Goal: Transaction & Acquisition: Download file/media

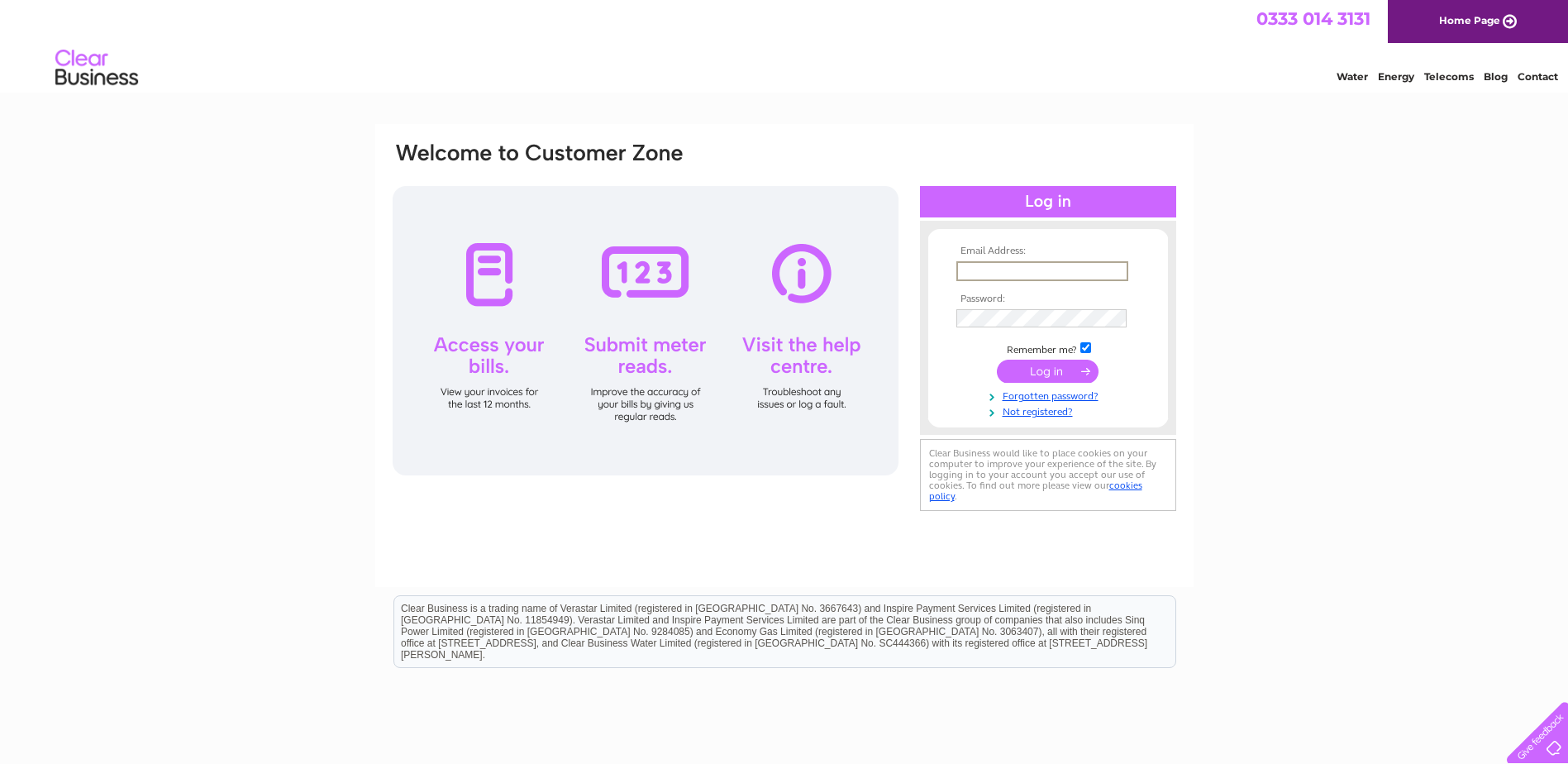
click at [1030, 272] on input "text" at bounding box center [1042, 271] width 172 height 20
type input "[EMAIL_ADDRESS][DOMAIN_NAME]"
click at [1038, 369] on input "submit" at bounding box center [1048, 371] width 101 height 23
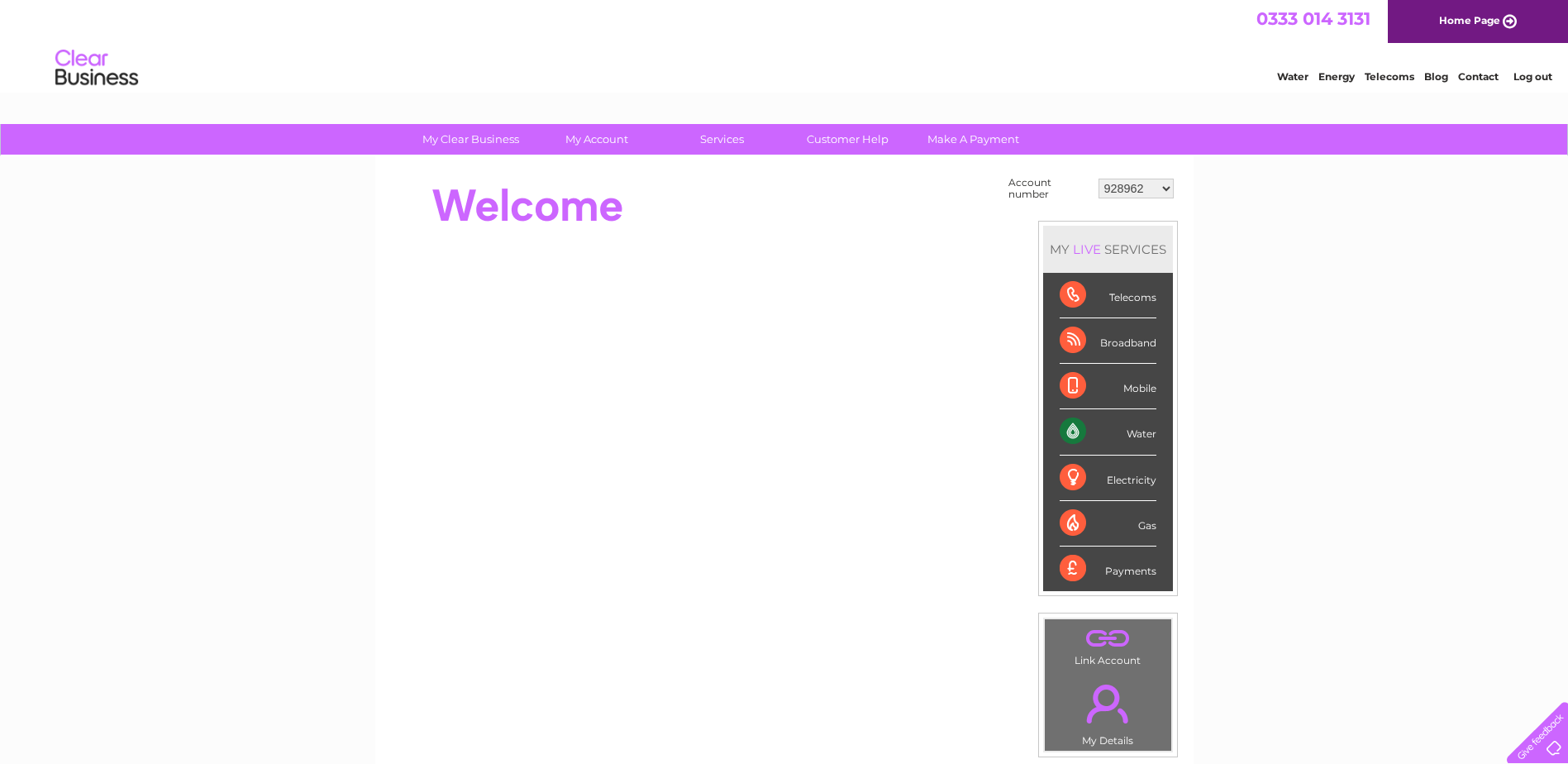
click at [1135, 186] on select "928962 1107924 1119476 30289301 30297633 30303684 30320139 30321970" at bounding box center [1136, 188] width 76 height 20
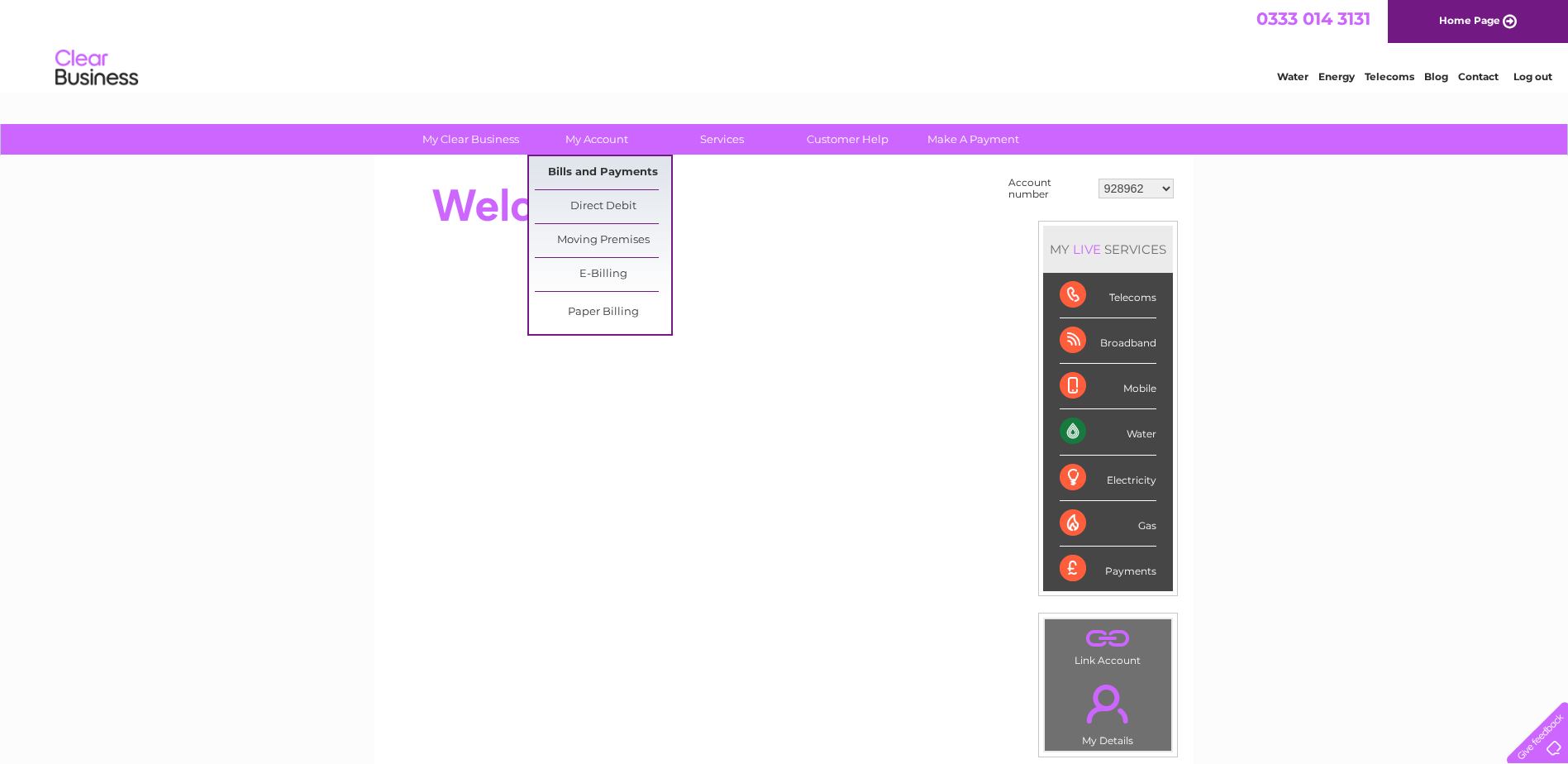
click at [594, 169] on link "Bills and Payments" at bounding box center [602, 172] width 137 height 33
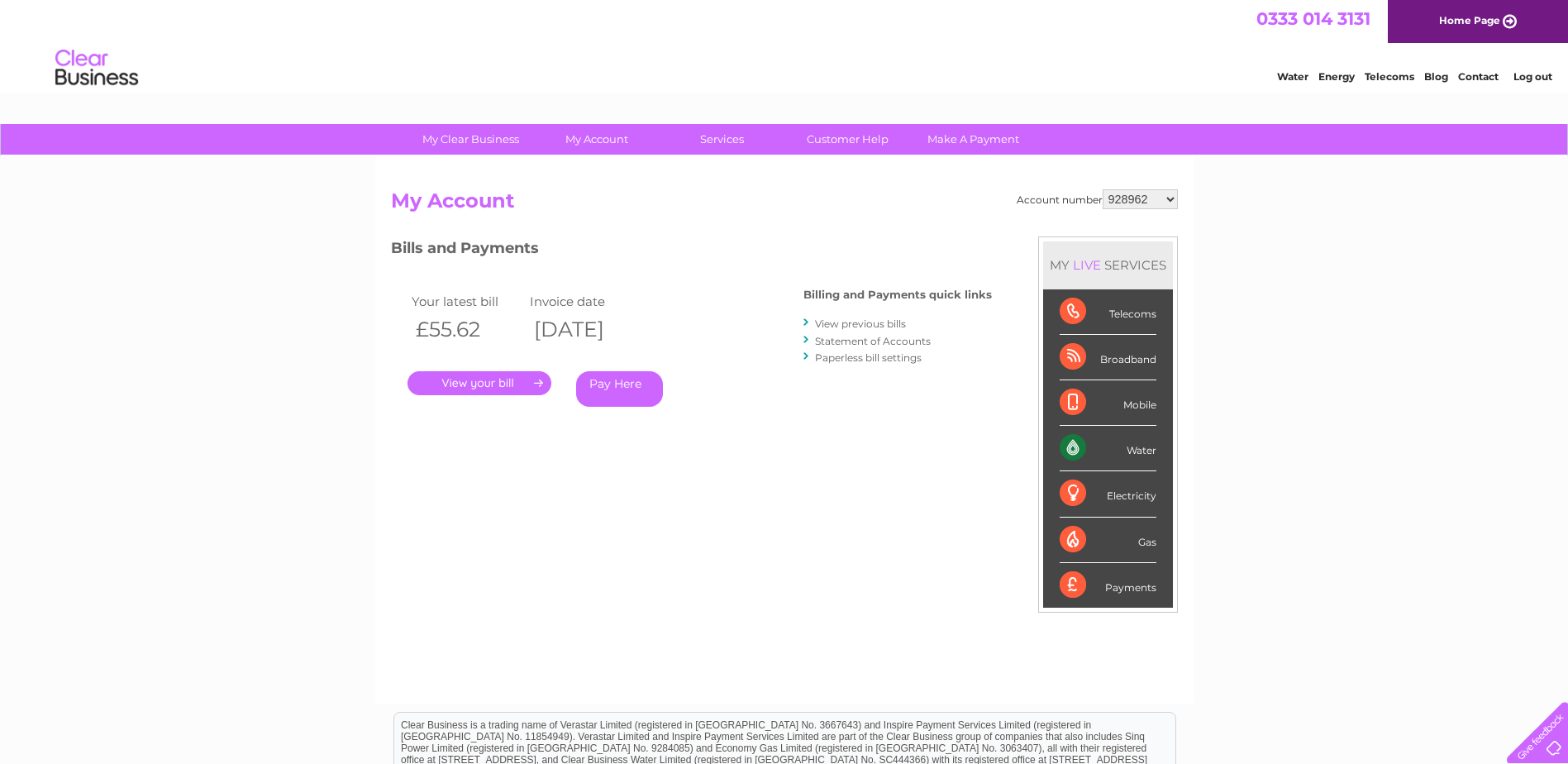
click at [845, 338] on link "Statement of Accounts" at bounding box center [872, 340] width 116 height 12
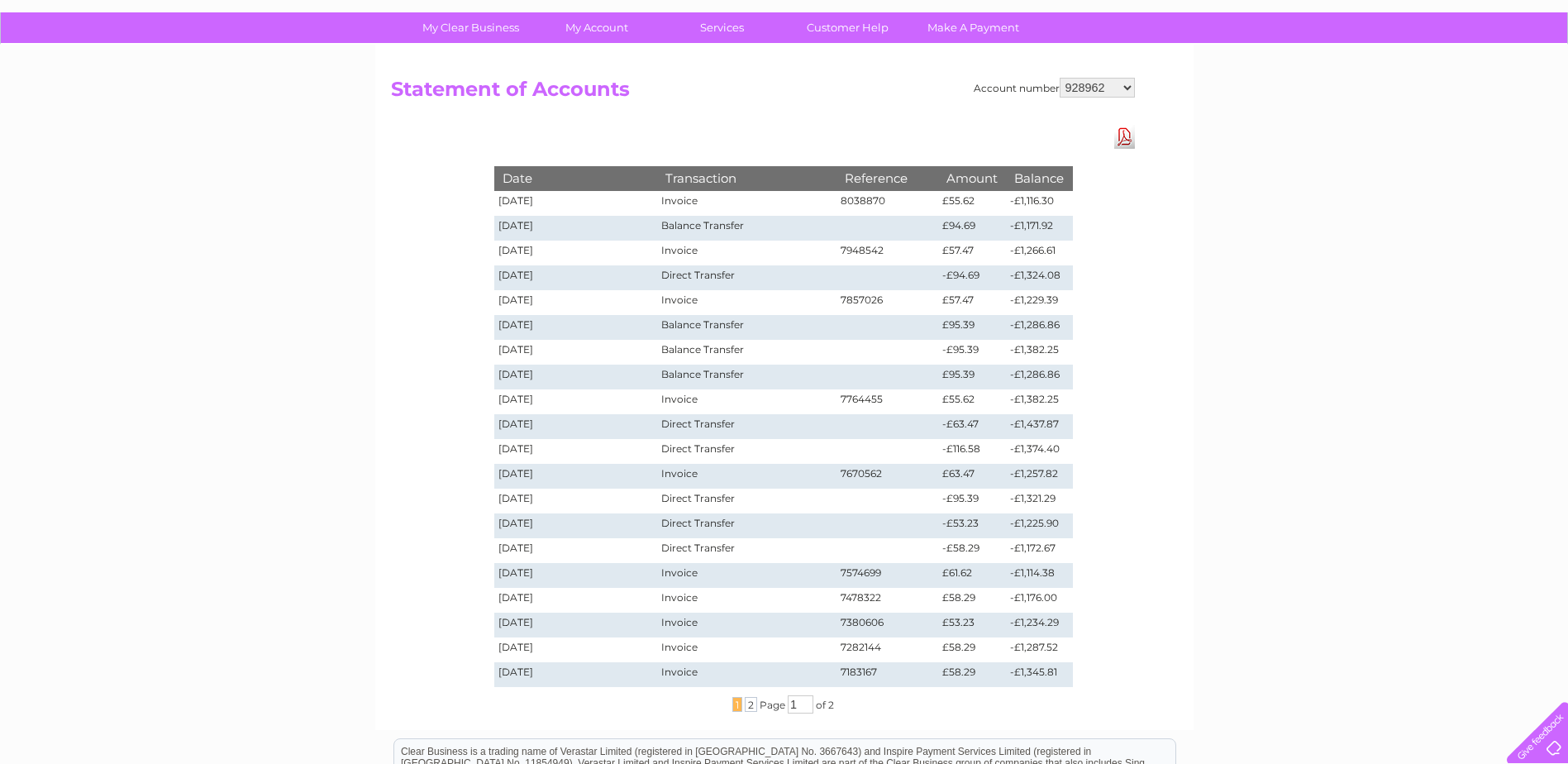
scroll to position [82, 0]
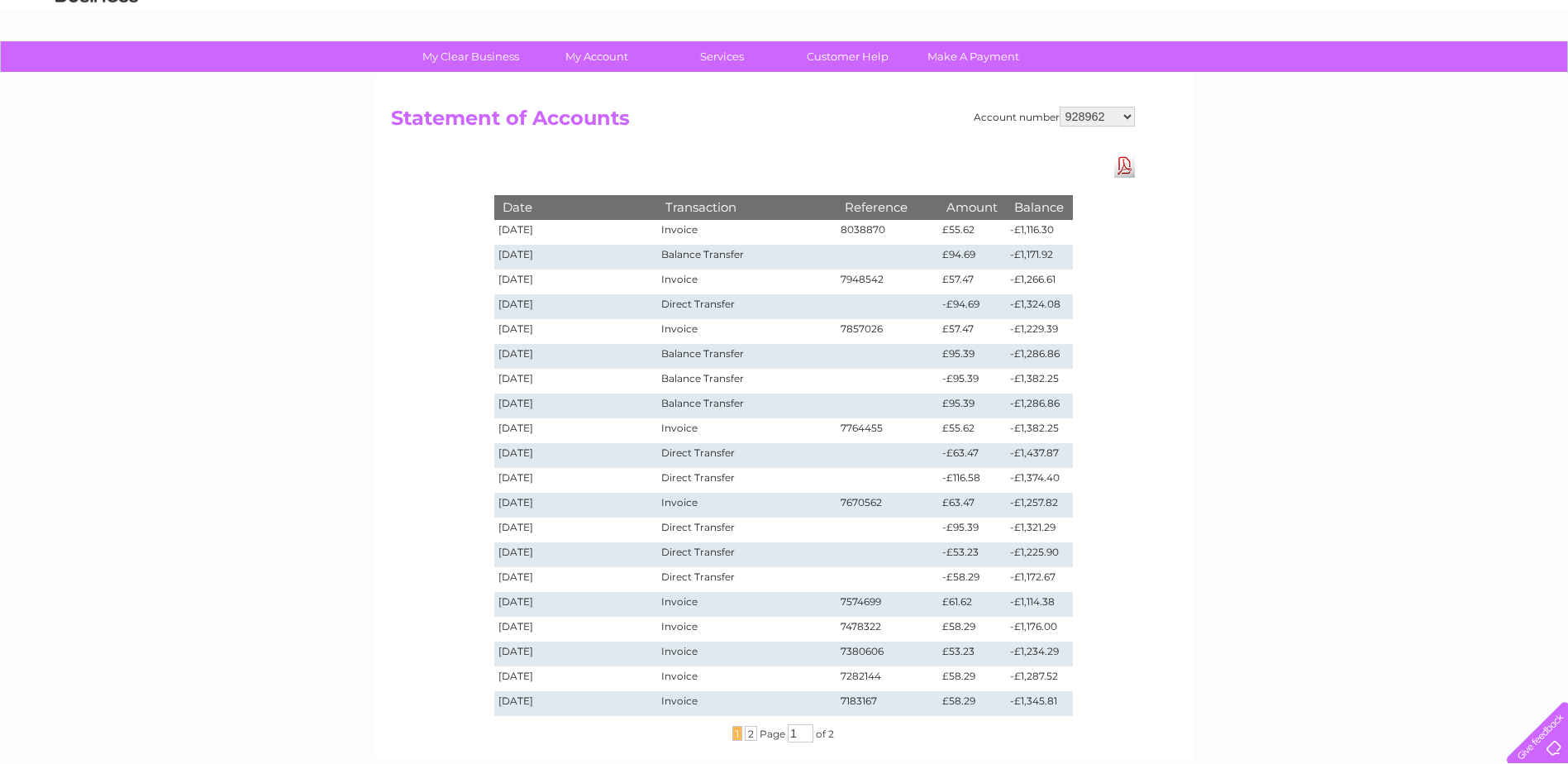
click at [798, 738] on input "1" at bounding box center [800, 732] width 26 height 18
click at [752, 737] on span "2" at bounding box center [751, 733] width 12 height 15
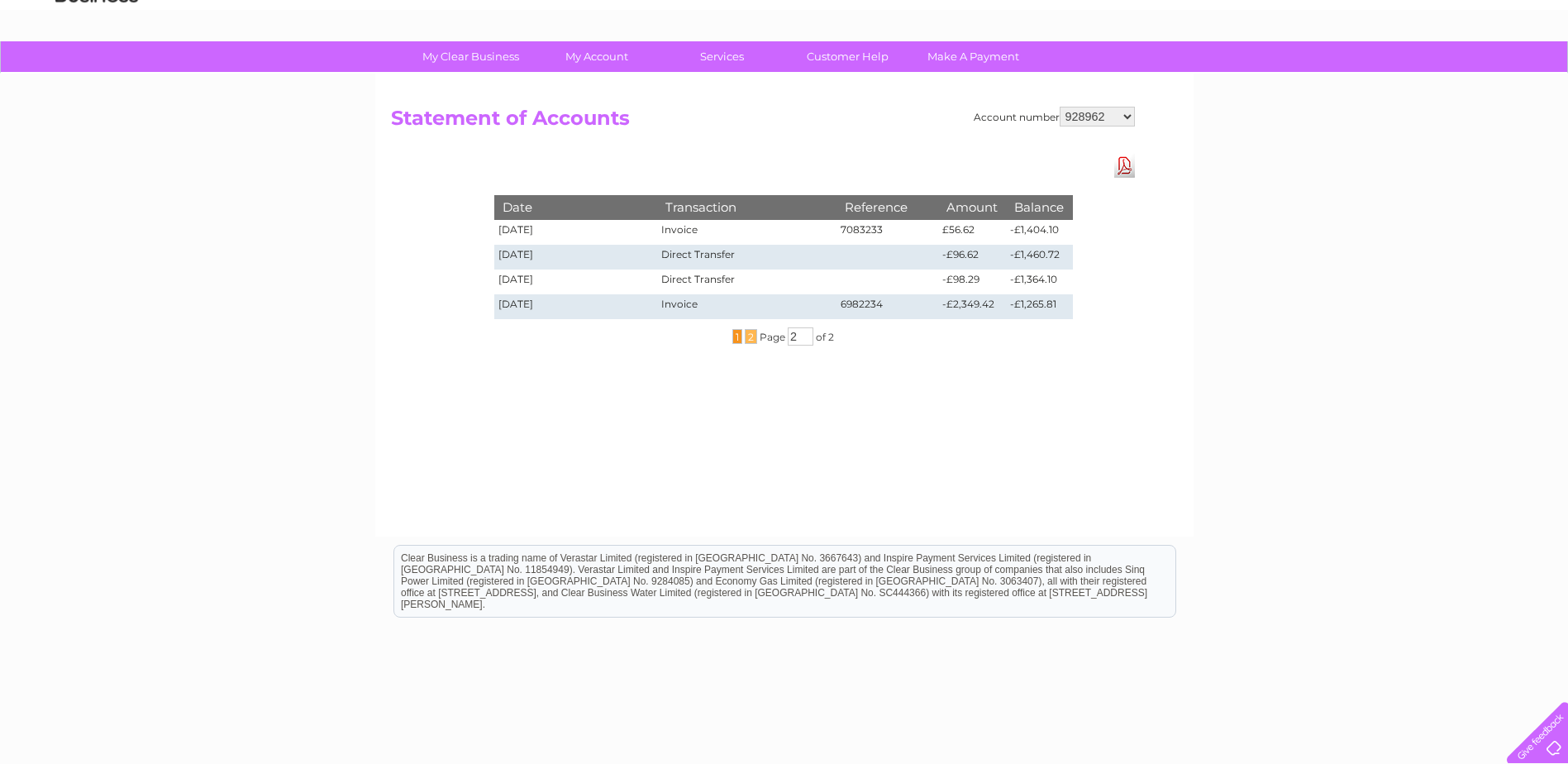
click at [734, 338] on span "1" at bounding box center [737, 337] width 10 height 15
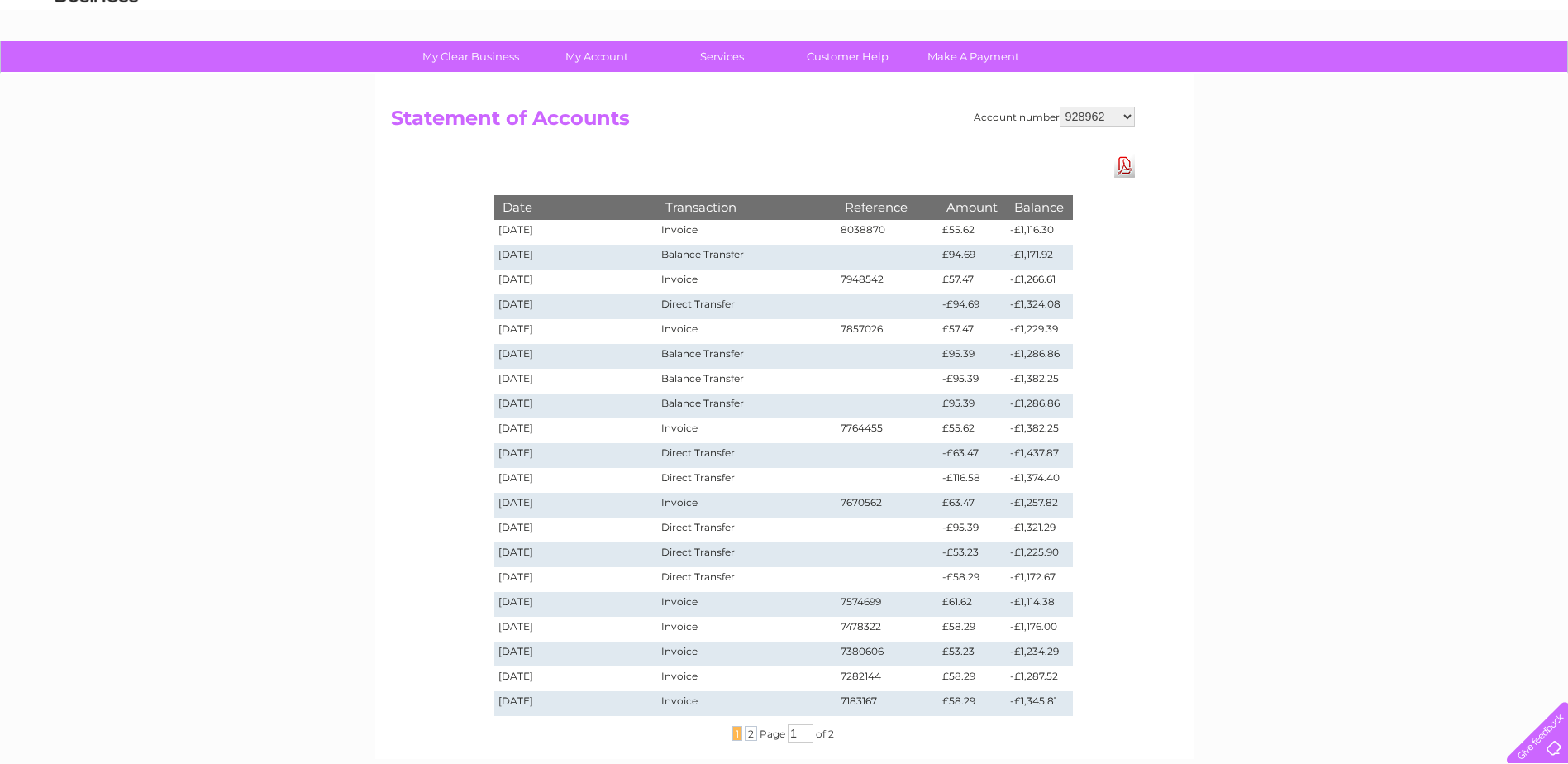
click at [1088, 548] on div "Date Transaction Reference Amount Balance [DATE] Invoice 8038870 £55.62 -£1,116…" at bounding box center [784, 447] width 662 height 588
click at [803, 735] on input "1" at bounding box center [800, 732] width 26 height 18
click at [747, 734] on span "2" at bounding box center [751, 733] width 12 height 15
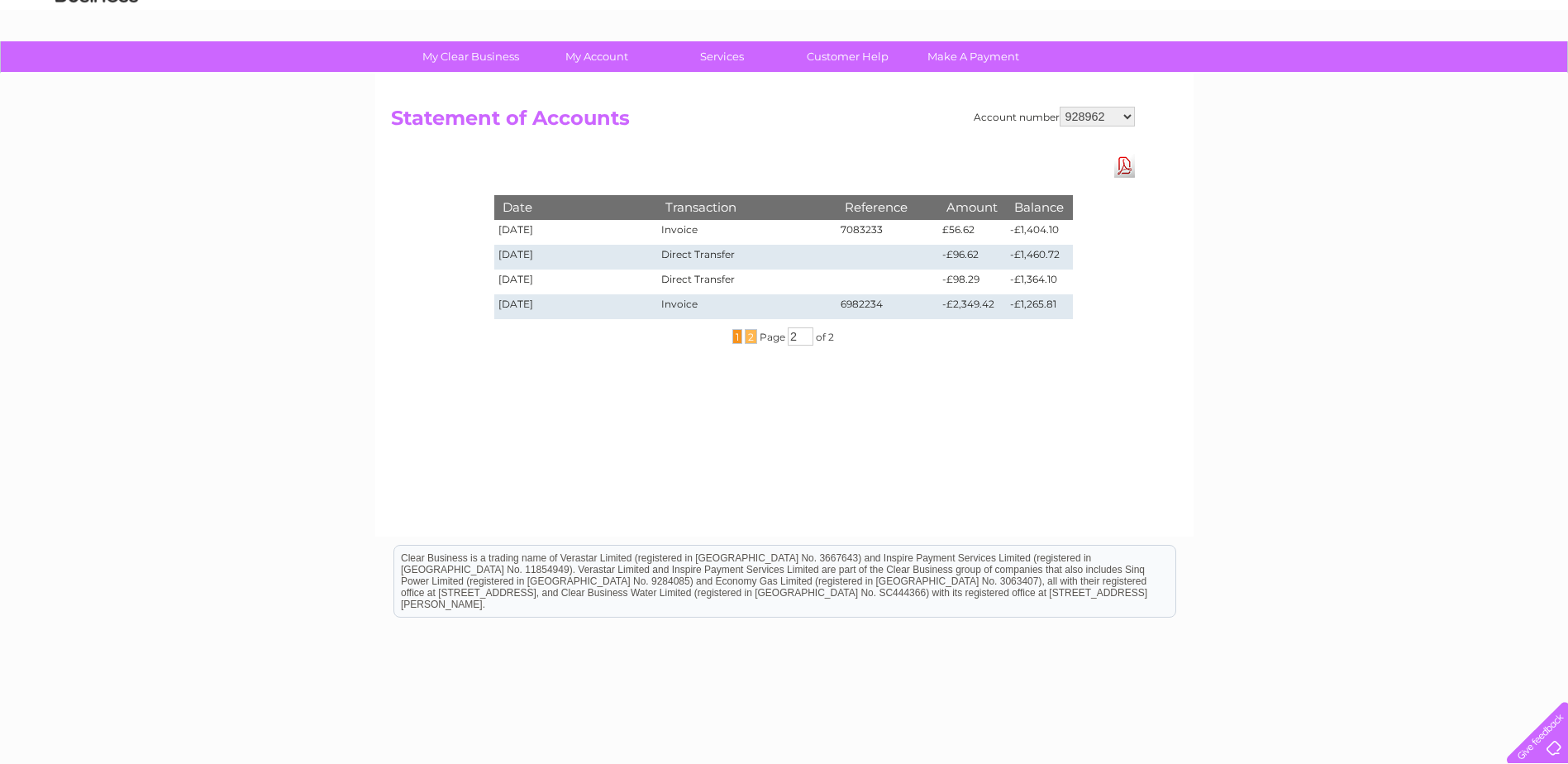
click at [735, 336] on span "1" at bounding box center [737, 337] width 10 height 15
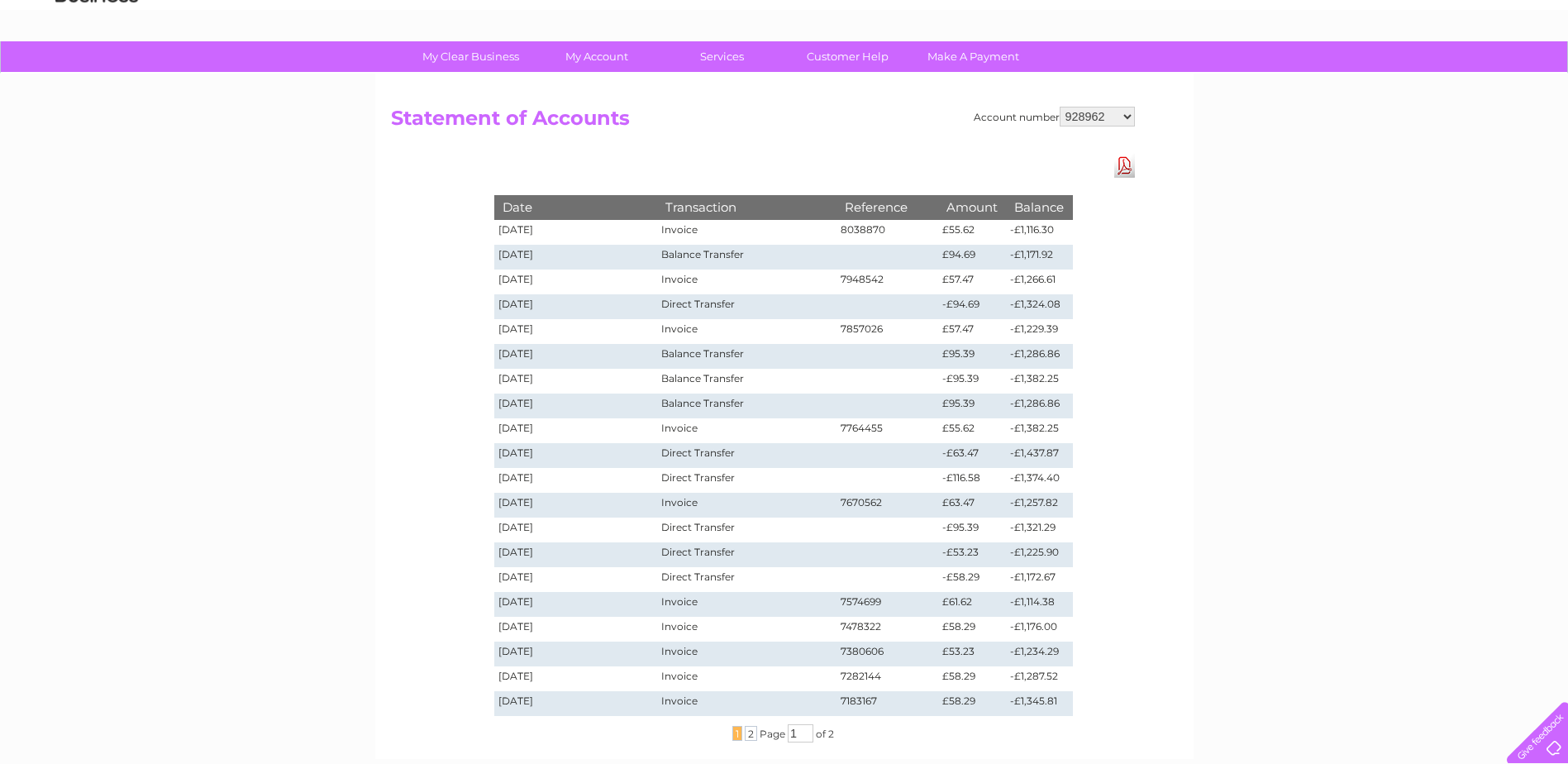
click at [673, 152] on div "Account number 928962 1107924 1119476 30289301 30297633 30303684 30320139 30321…" at bounding box center [785, 416] width 818 height 686
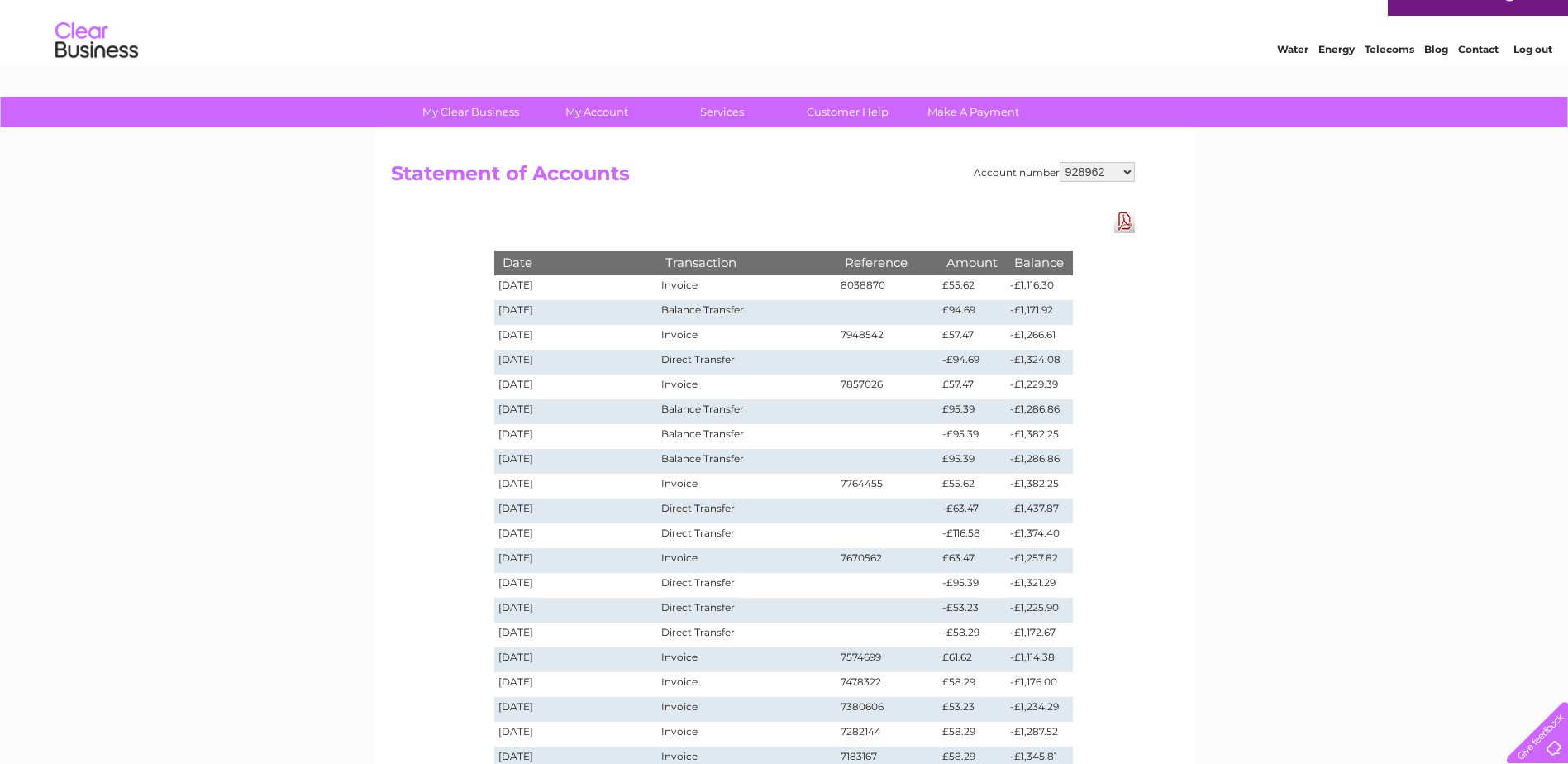
scroll to position [0, 0]
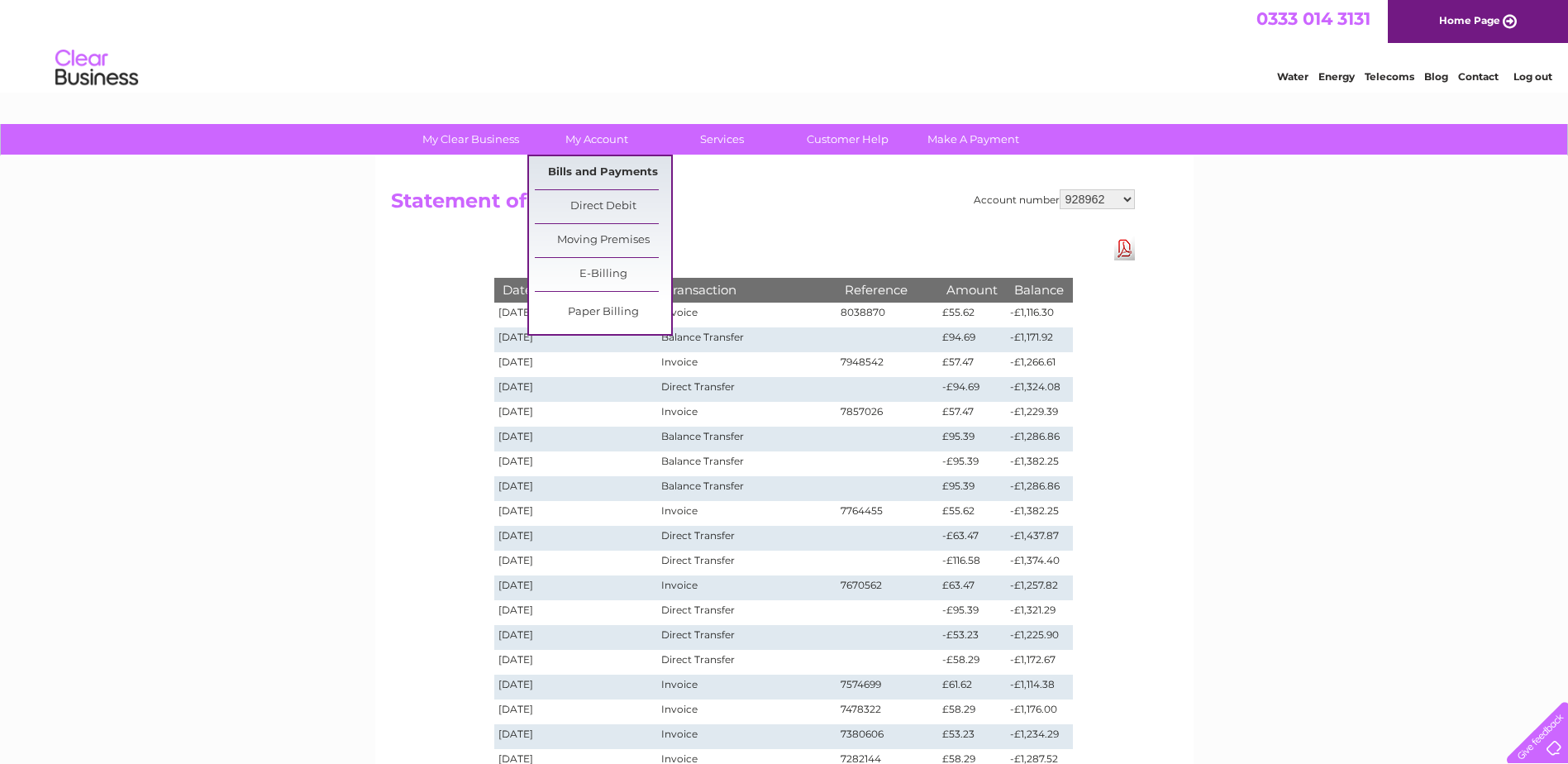
click at [601, 167] on link "Bills and Payments" at bounding box center [602, 172] width 137 height 33
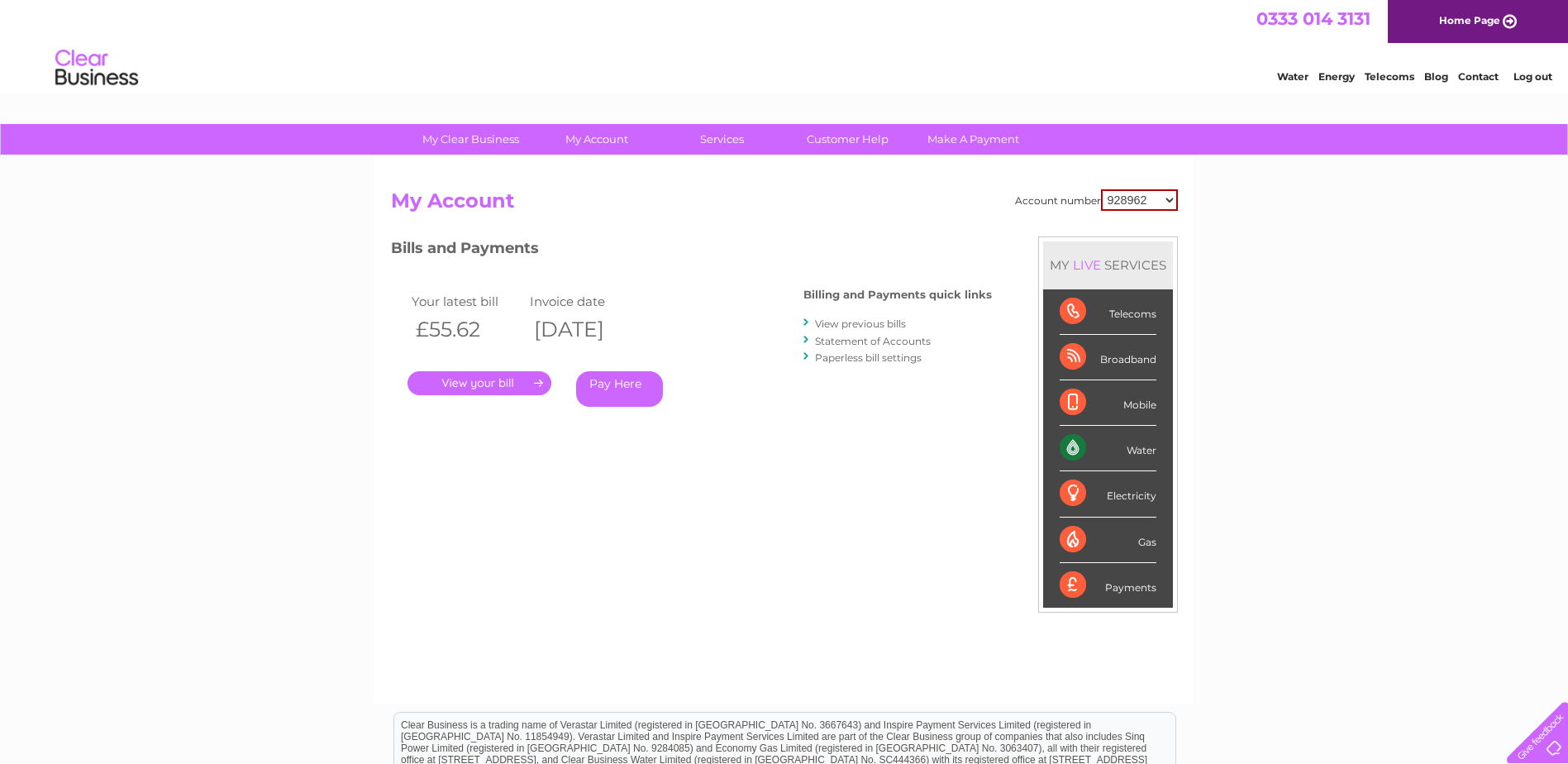
click at [882, 319] on link "View previous bills" at bounding box center [860, 323] width 91 height 12
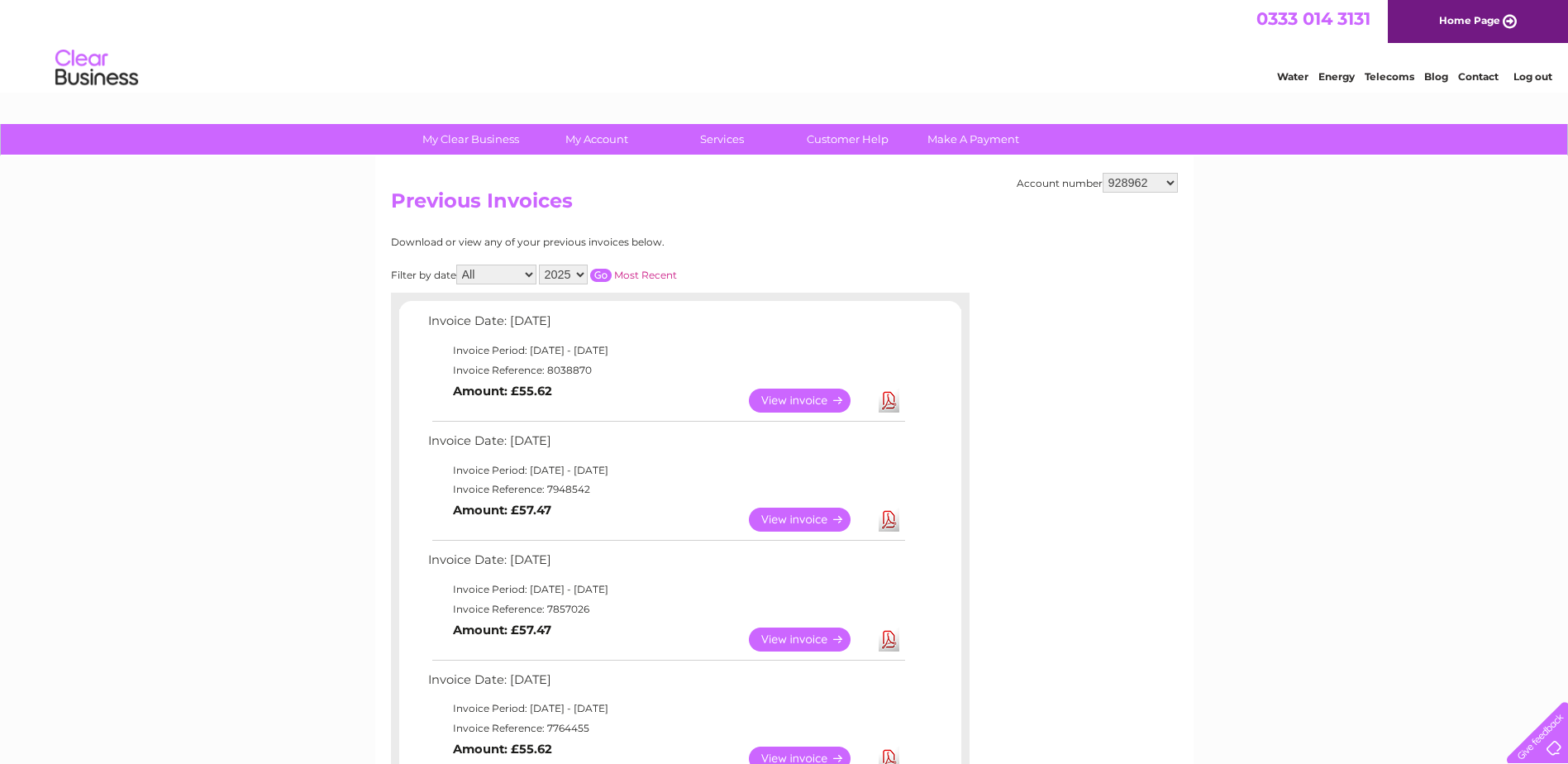
click at [891, 402] on link "Download" at bounding box center [889, 400] width 21 height 24
click at [722, 239] on div "Download or view any of your previous invoices below." at bounding box center [608, 242] width 434 height 11
